Goal: Entertainment & Leisure: Consume media (video, audio)

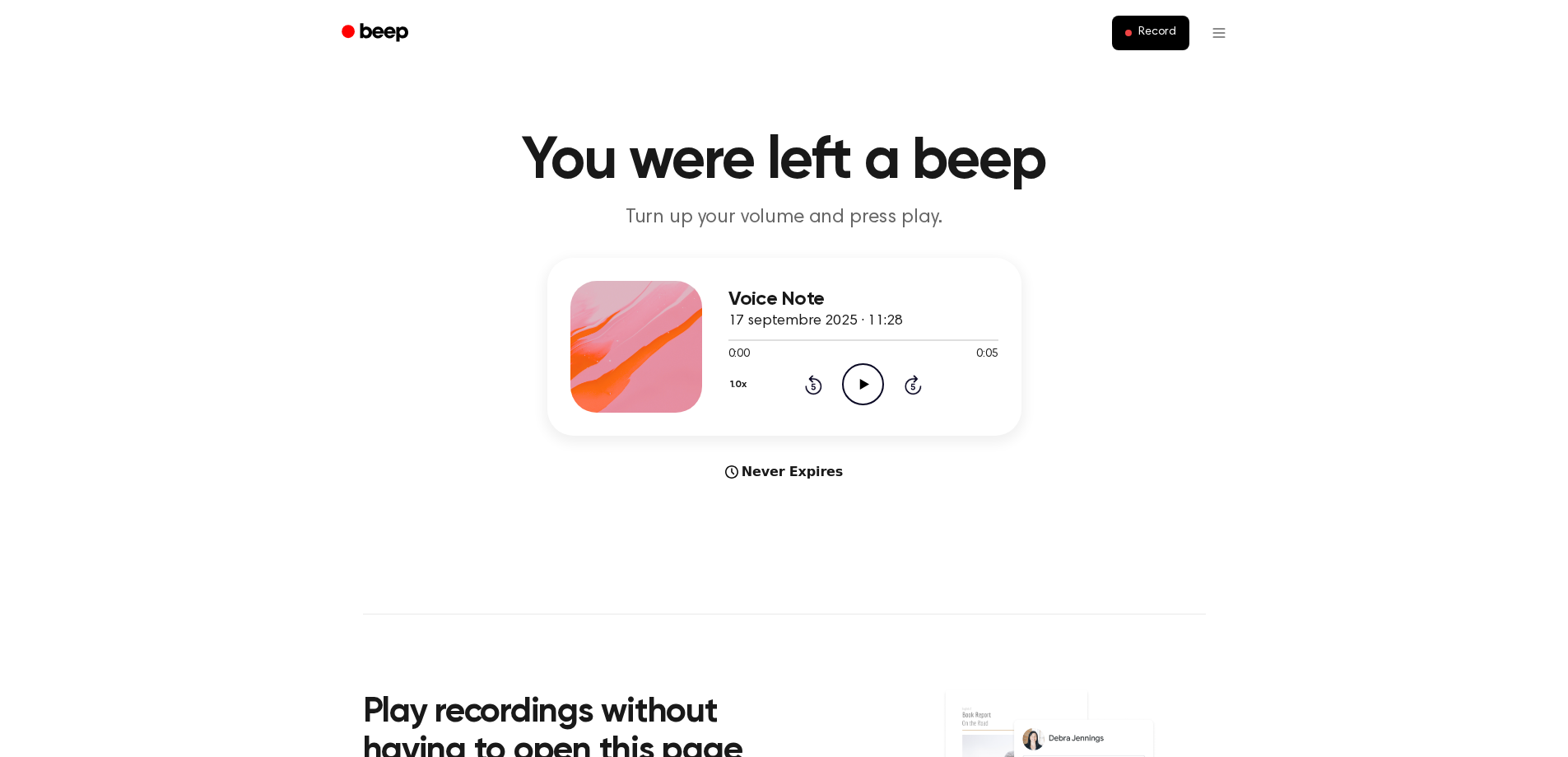
click at [851, 387] on icon "Play Audio" at bounding box center [863, 384] width 42 height 42
click at [873, 371] on icon "Play Audio" at bounding box center [863, 384] width 42 height 42
click at [859, 381] on icon "Play Audio" at bounding box center [863, 384] width 42 height 42
click at [861, 383] on icon at bounding box center [865, 384] width 9 height 11
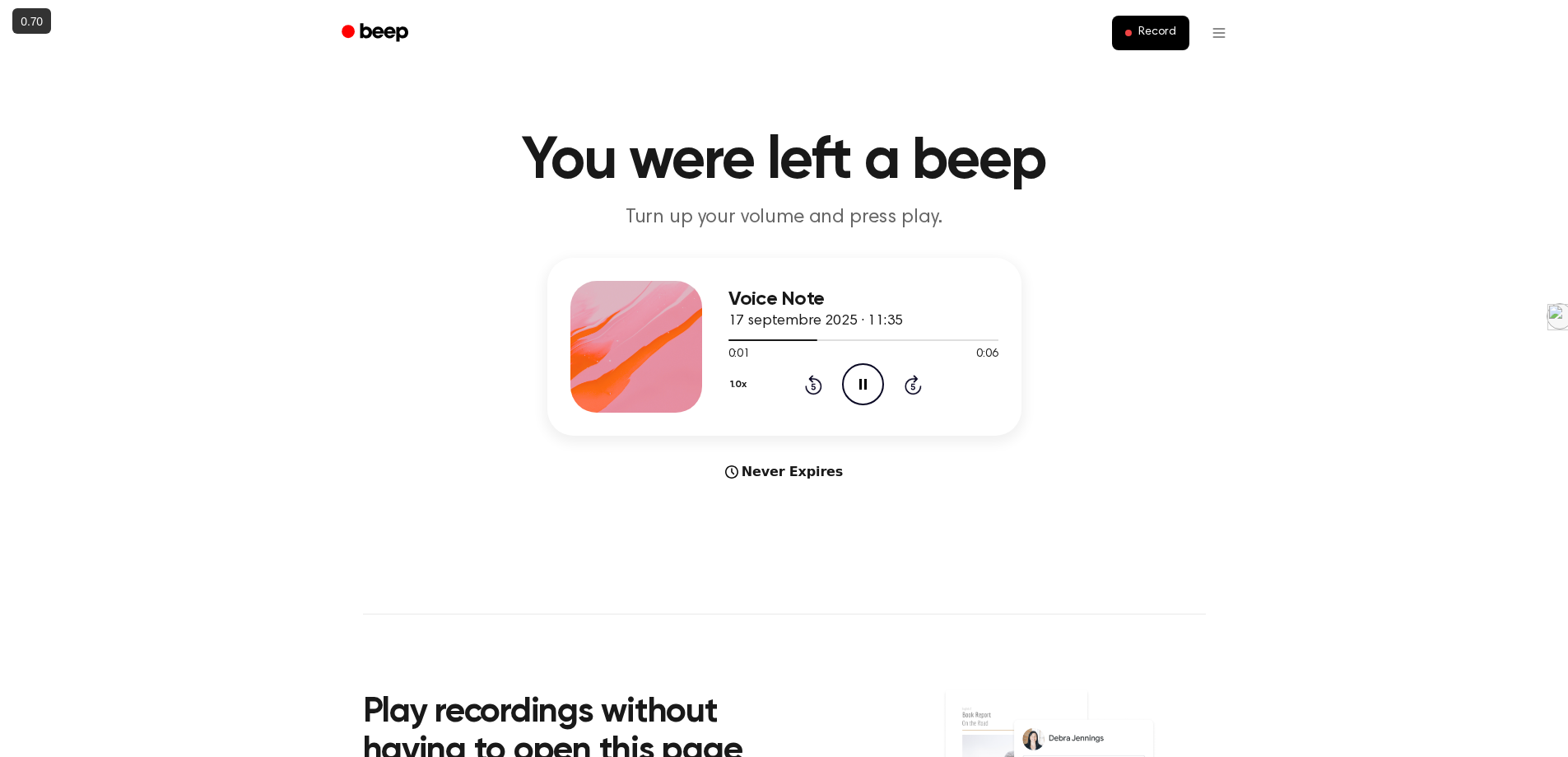
click at [861, 383] on icon at bounding box center [863, 384] width 8 height 11
click at [860, 381] on icon "Play Audio" at bounding box center [863, 384] width 42 height 42
click at [871, 385] on icon "Play Audio" at bounding box center [863, 384] width 42 height 42
click at [860, 378] on icon "Play Audio" at bounding box center [863, 384] width 42 height 42
click at [874, 373] on icon "Play Audio" at bounding box center [863, 384] width 42 height 42
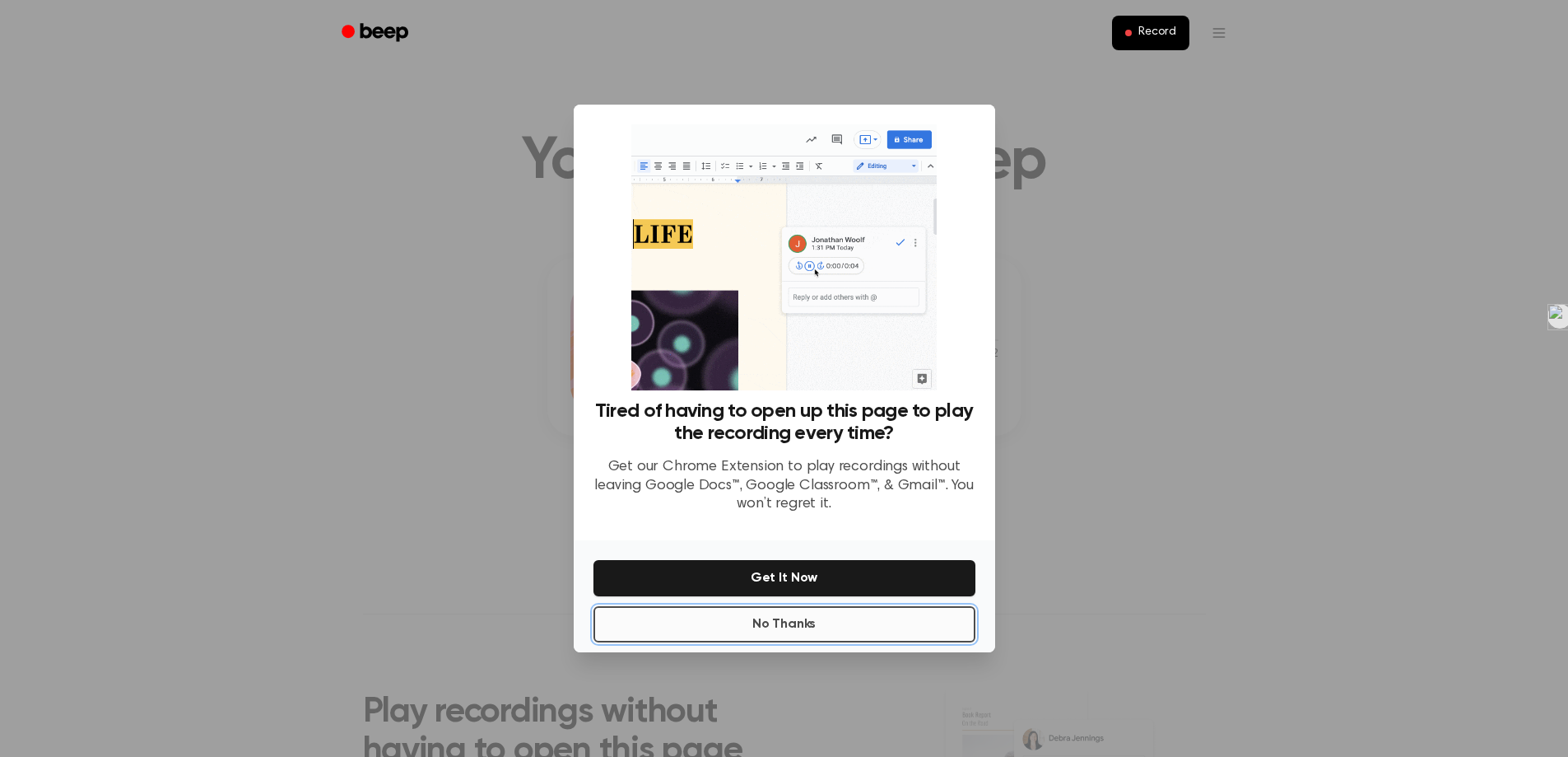
click at [805, 631] on button "No Thanks" at bounding box center [784, 624] width 382 height 36
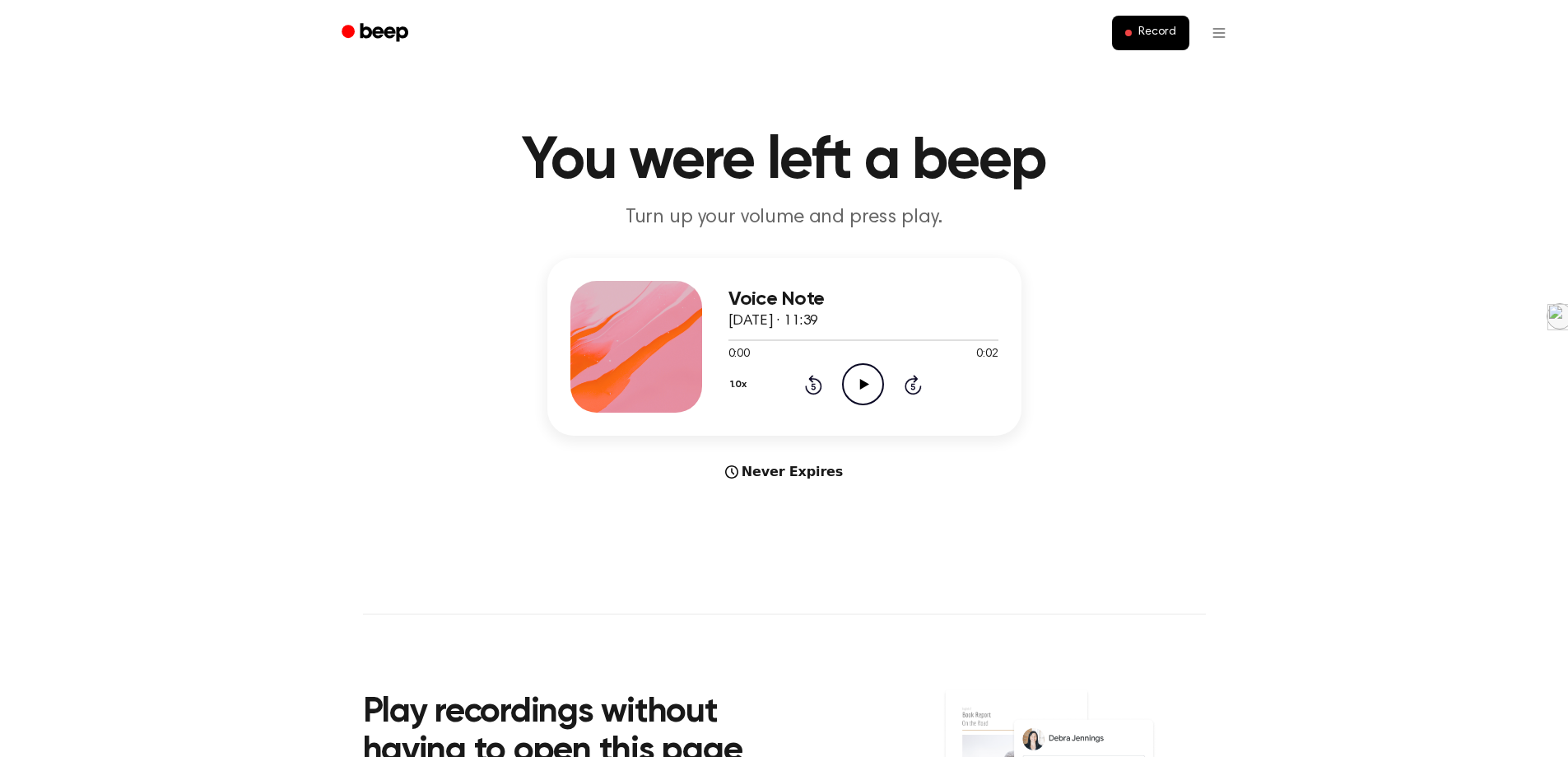
click at [855, 399] on icon "Play Audio" at bounding box center [863, 384] width 42 height 42
click at [873, 395] on icon "Play Audio" at bounding box center [863, 384] width 42 height 42
click at [850, 389] on icon "Play Audio" at bounding box center [863, 384] width 42 height 42
click at [865, 389] on icon "Play Audio" at bounding box center [863, 384] width 42 height 42
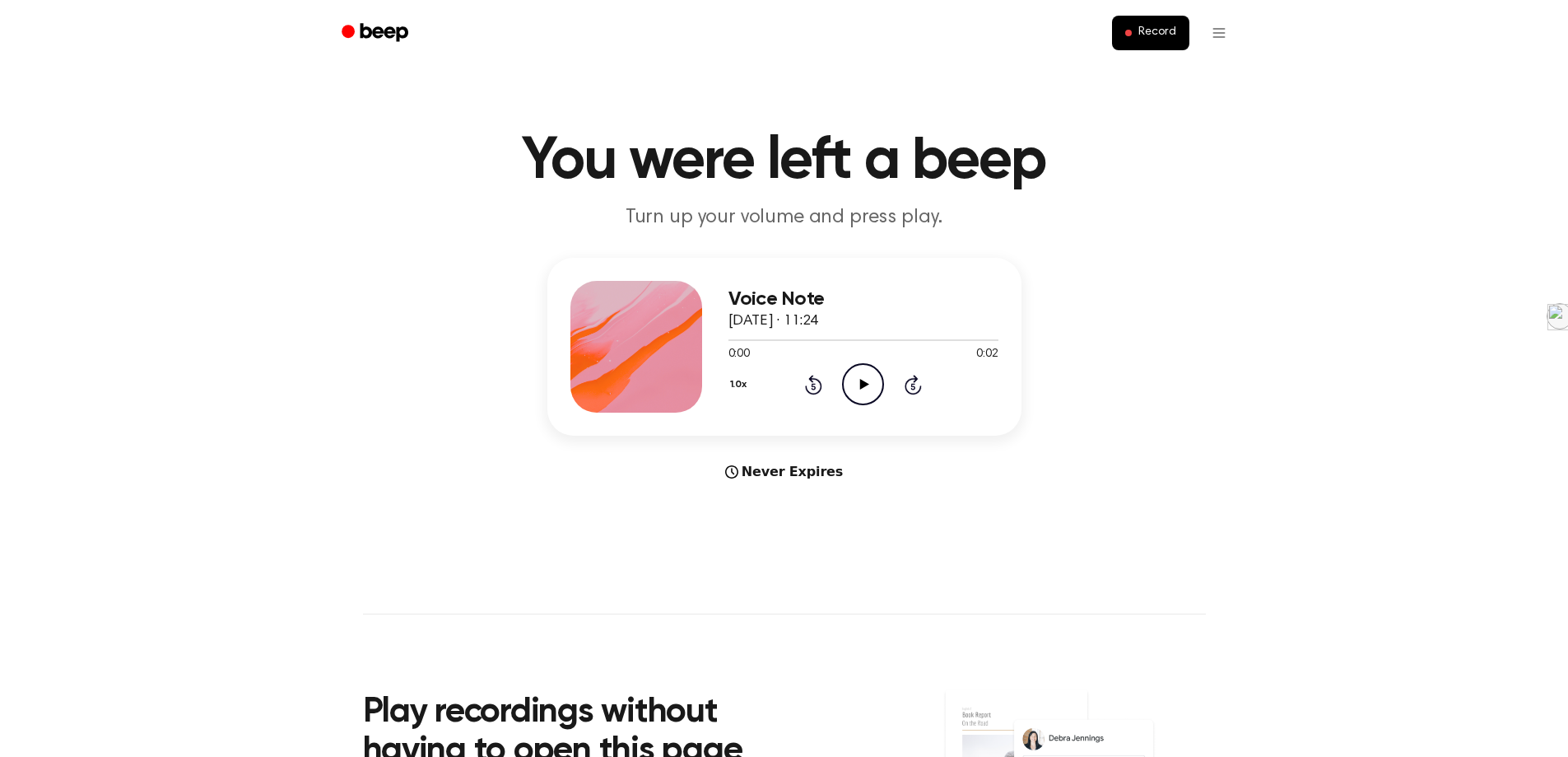
click at [864, 378] on icon "Play Audio" at bounding box center [863, 384] width 42 height 42
click at [861, 381] on icon at bounding box center [865, 384] width 9 height 11
click at [857, 379] on icon "Play Audio" at bounding box center [863, 384] width 42 height 42
click at [871, 379] on icon "Play Audio" at bounding box center [863, 384] width 42 height 42
